Goal: Information Seeking & Learning: Understand process/instructions

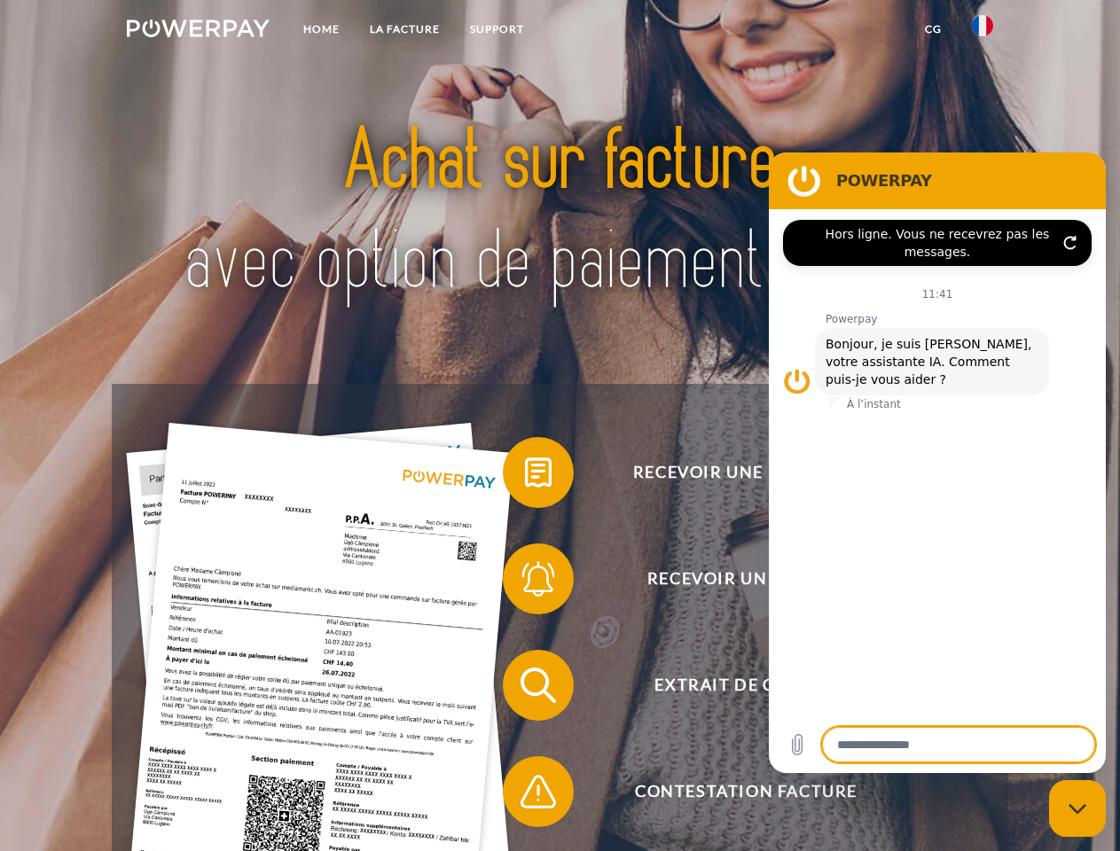
click at [198, 31] on img at bounding box center [198, 29] width 143 height 18
click at [982, 31] on img at bounding box center [982, 25] width 21 height 21
click at [933, 29] on link "CG" at bounding box center [933, 29] width 47 height 32
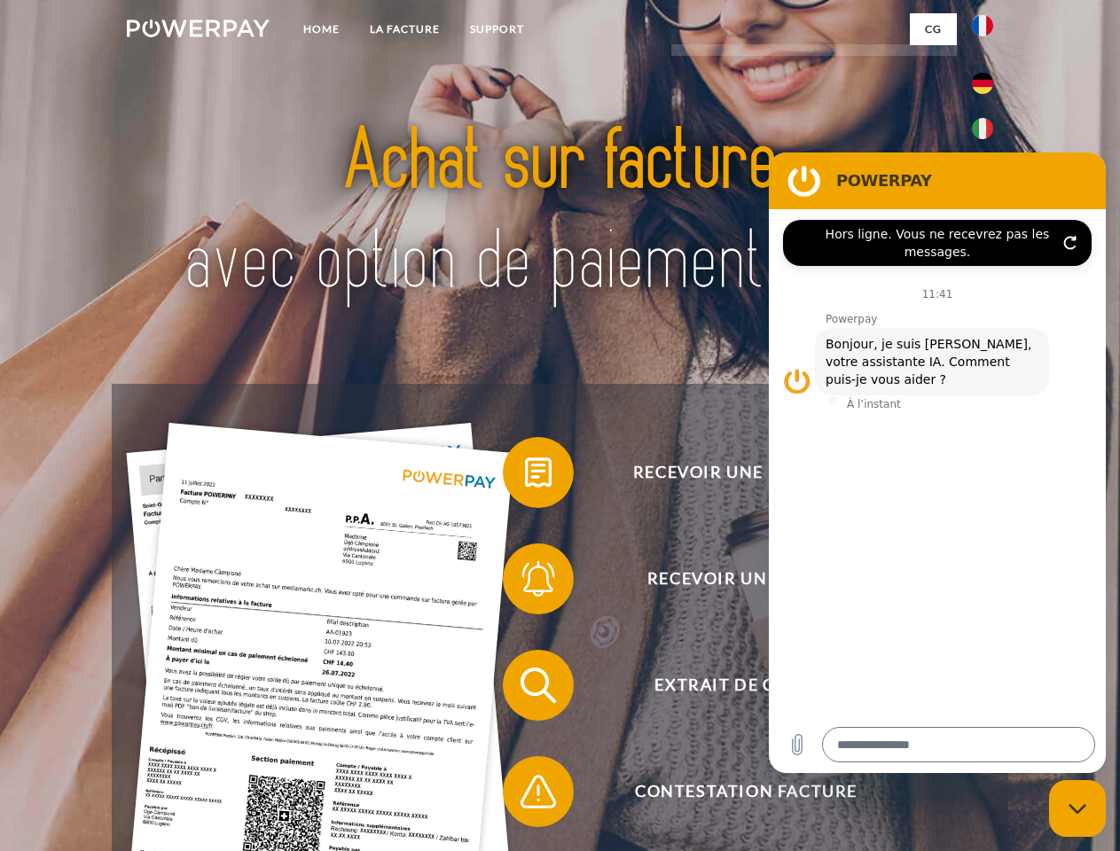
click at [525, 476] on span at bounding box center [511, 472] width 89 height 89
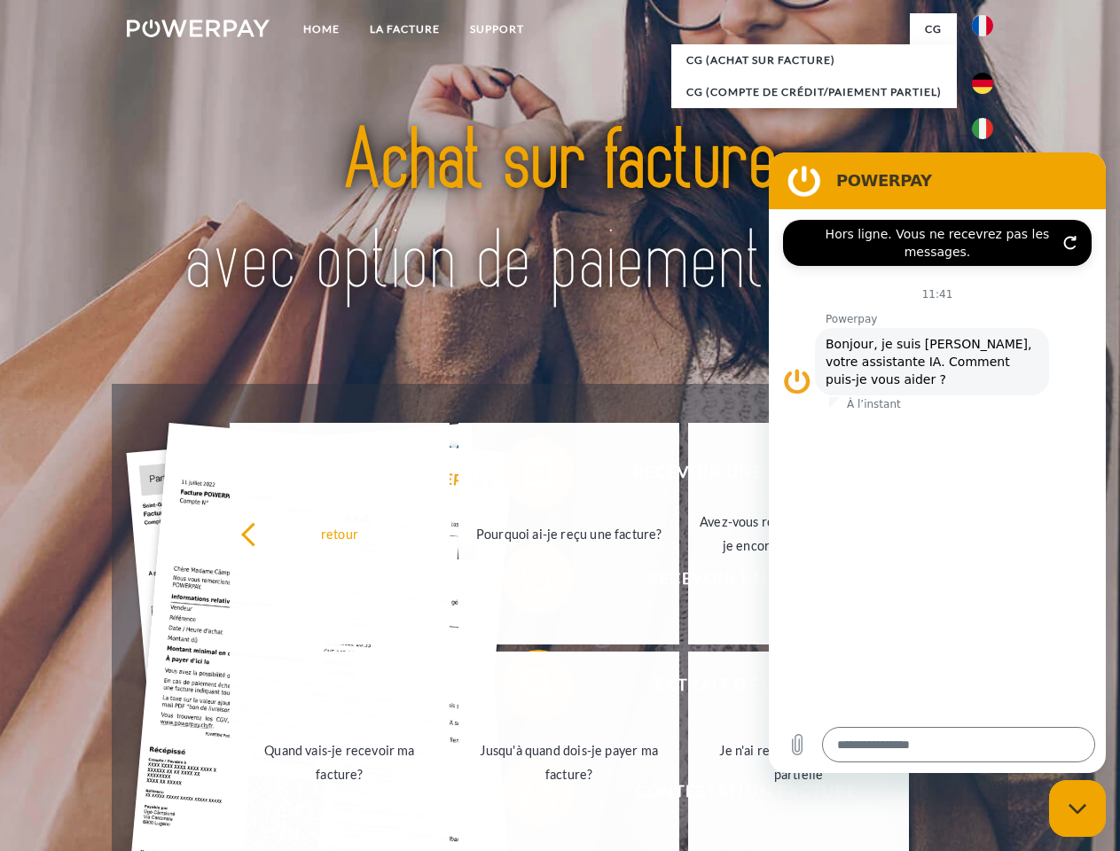
click at [525, 582] on link "Pourquoi ai-je reçu une facture?" at bounding box center [568, 534] width 221 height 222
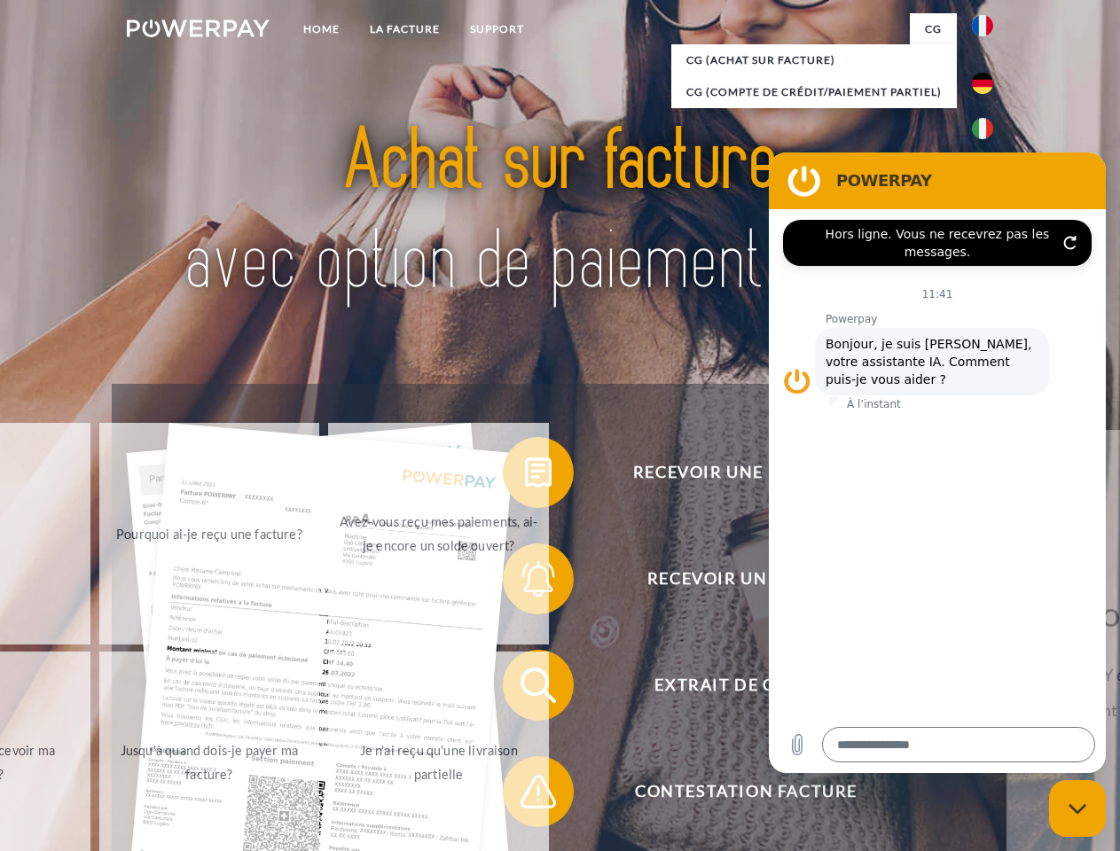
click at [525, 689] on span at bounding box center [511, 685] width 89 height 89
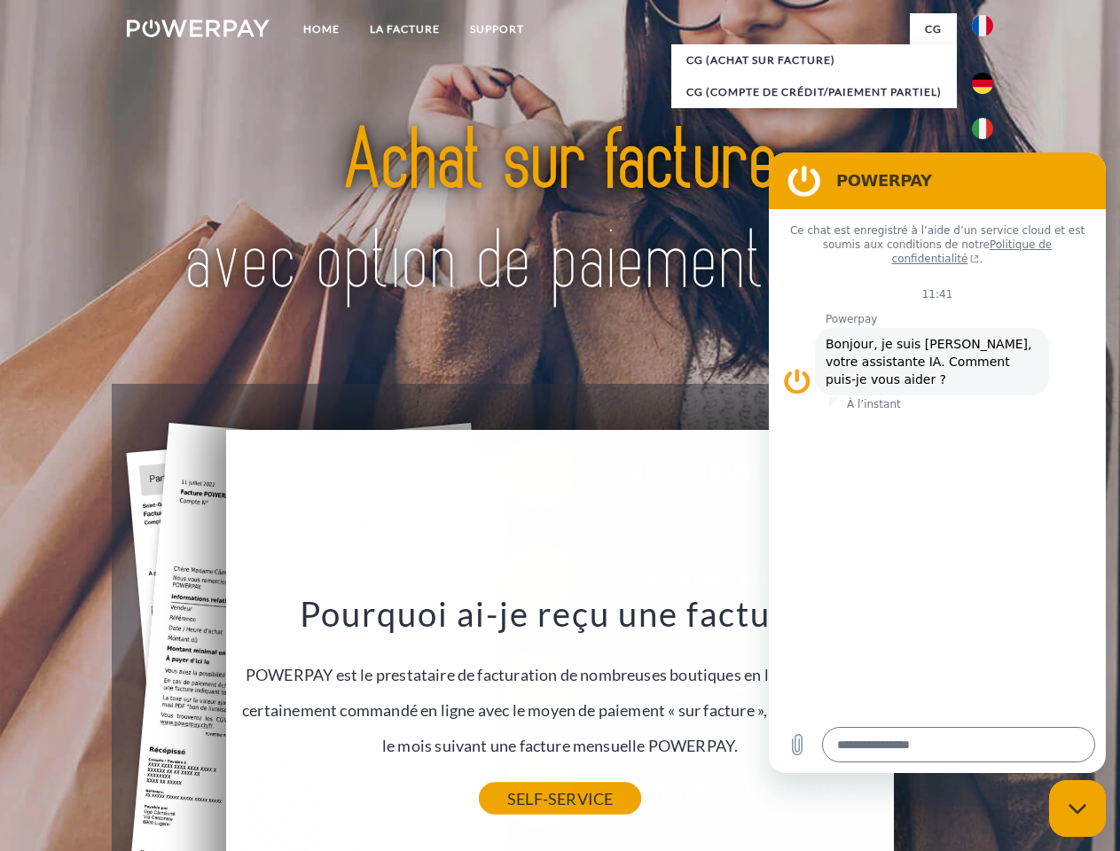
click at [525, 795] on link "SELF-SERVICE" at bounding box center [560, 799] width 162 height 32
click at [1077, 808] on icon "Fermer la fenêtre de messagerie" at bounding box center [1077, 809] width 19 height 12
type textarea "*"
